Goal: Task Accomplishment & Management: Complete application form

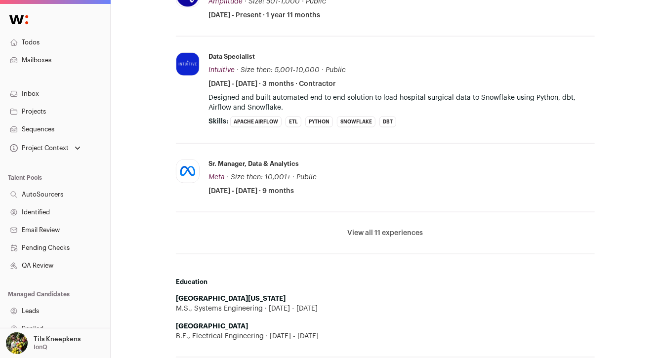
scroll to position [574, 0]
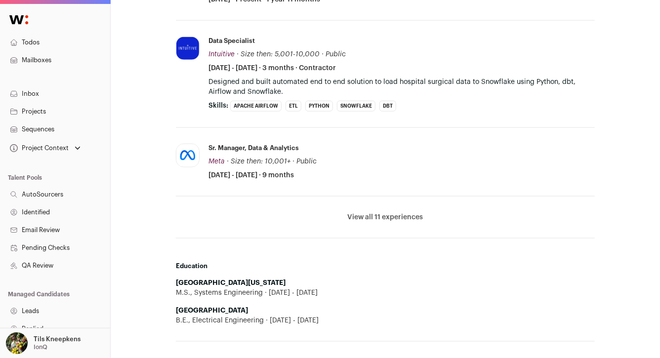
click at [416, 214] on button "View all 11 experiences" at bounding box center [386, 218] width 76 height 10
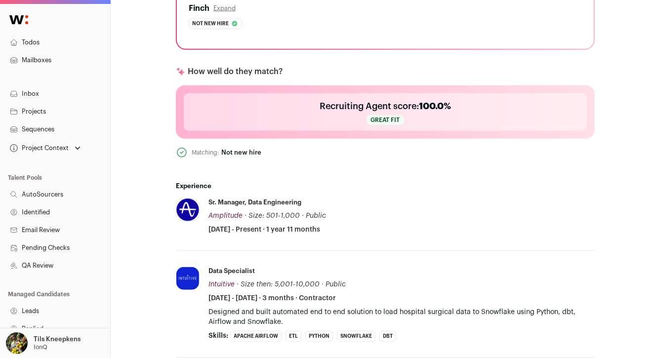
scroll to position [58, 0]
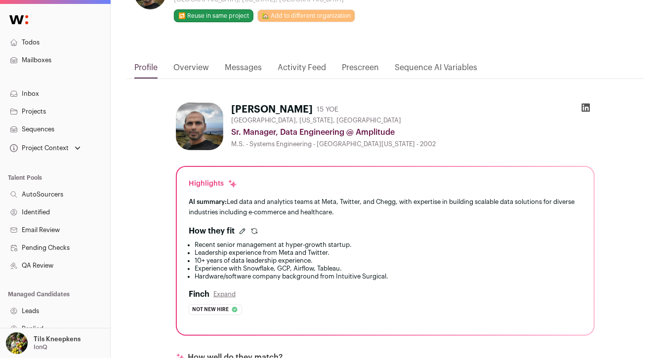
click at [589, 109] on icon at bounding box center [586, 108] width 8 height 8
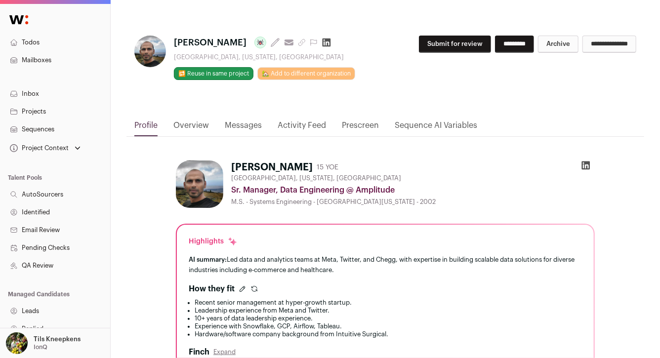
click at [453, 45] on button "Submit for review" at bounding box center [455, 44] width 72 height 17
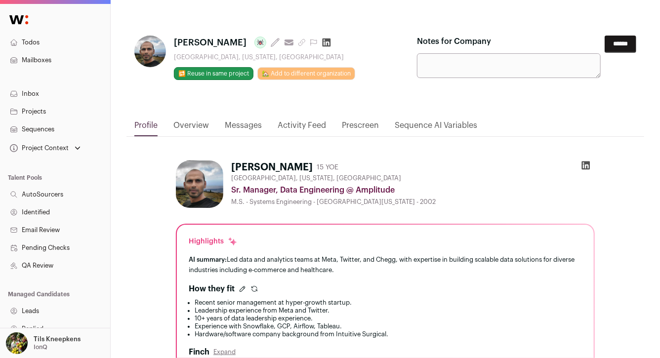
click at [615, 43] on input "******" at bounding box center [621, 44] width 32 height 17
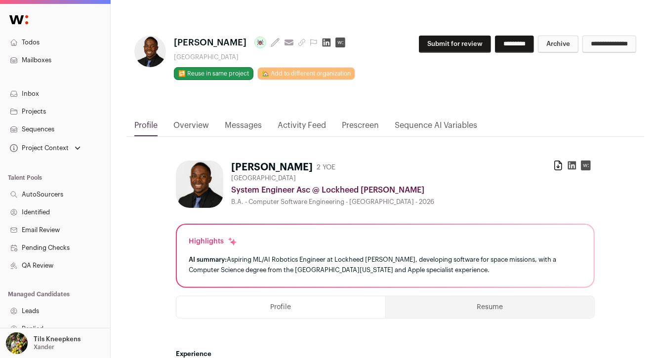
click at [435, 47] on button "Submit for review" at bounding box center [455, 44] width 72 height 17
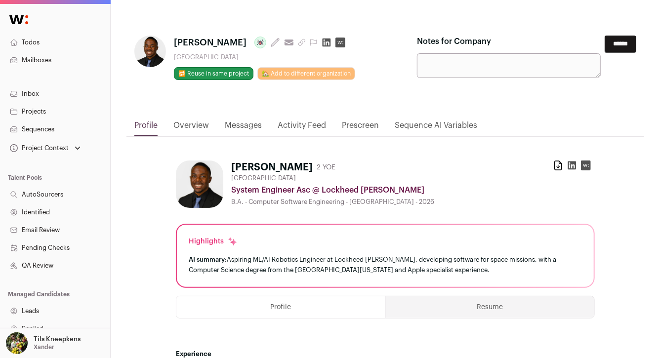
click at [621, 44] on input "******" at bounding box center [621, 44] width 32 height 17
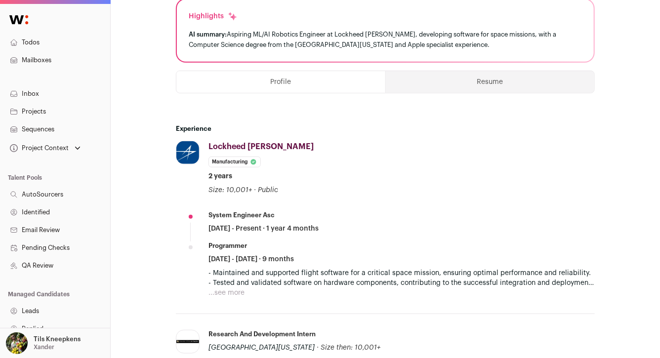
scroll to position [233, 0]
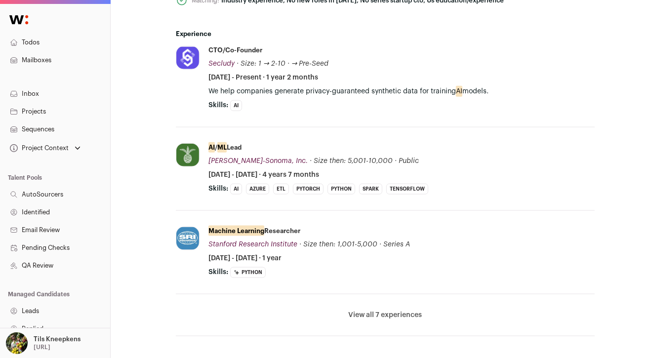
scroll to position [490, 0]
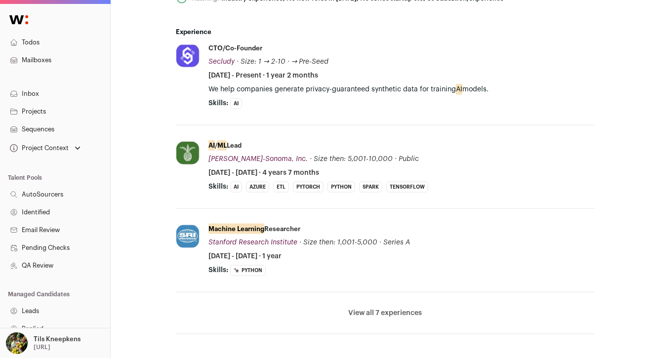
click at [408, 313] on button "View all 7 experiences" at bounding box center [386, 313] width 74 height 10
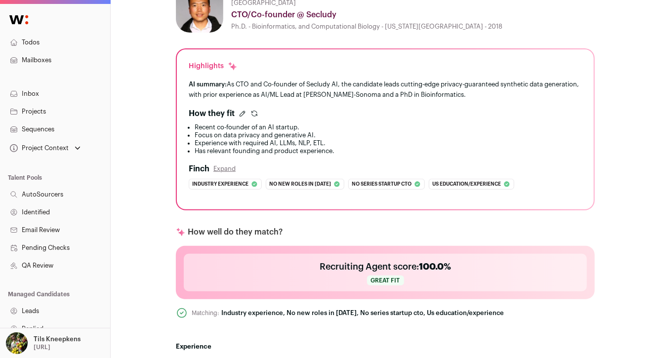
scroll to position [0, 0]
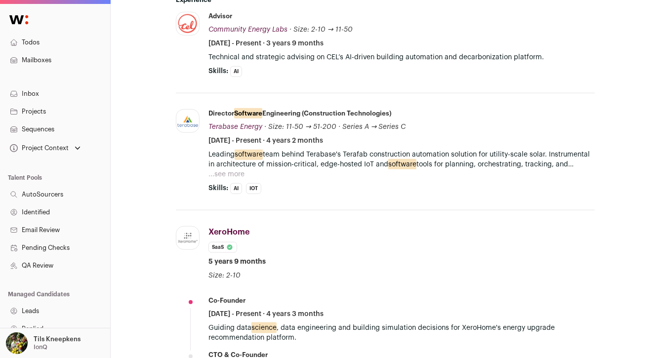
scroll to position [363, 0]
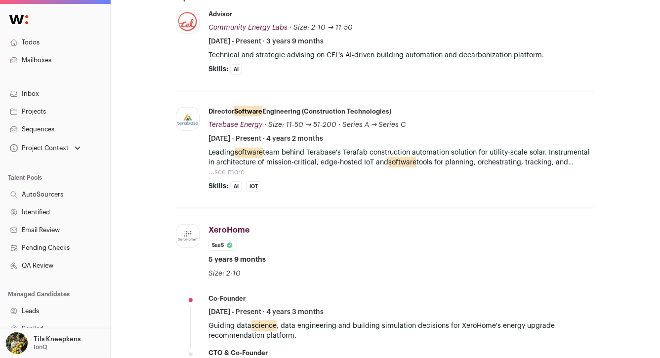
click at [233, 168] on button "...see more" at bounding box center [227, 173] width 36 height 10
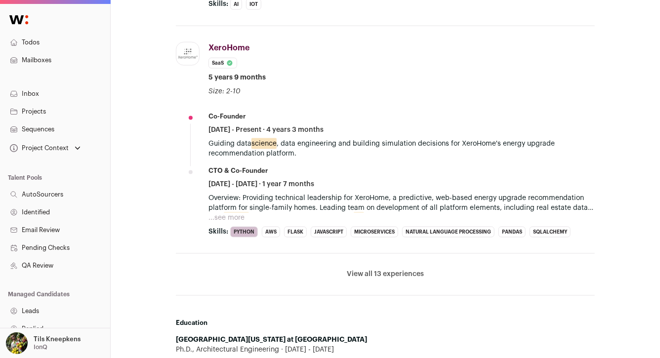
scroll to position [643, 0]
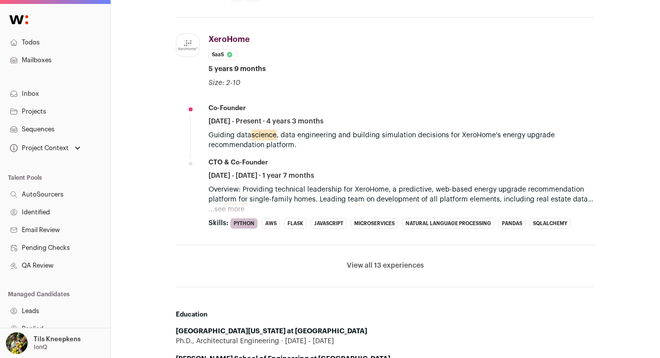
click at [368, 261] on button "View all 13 experiences" at bounding box center [385, 266] width 77 height 10
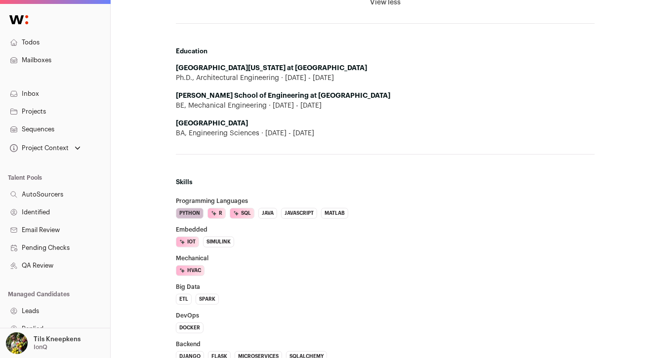
scroll to position [2257, 0]
